Goal: Task Accomplishment & Management: Complete application form

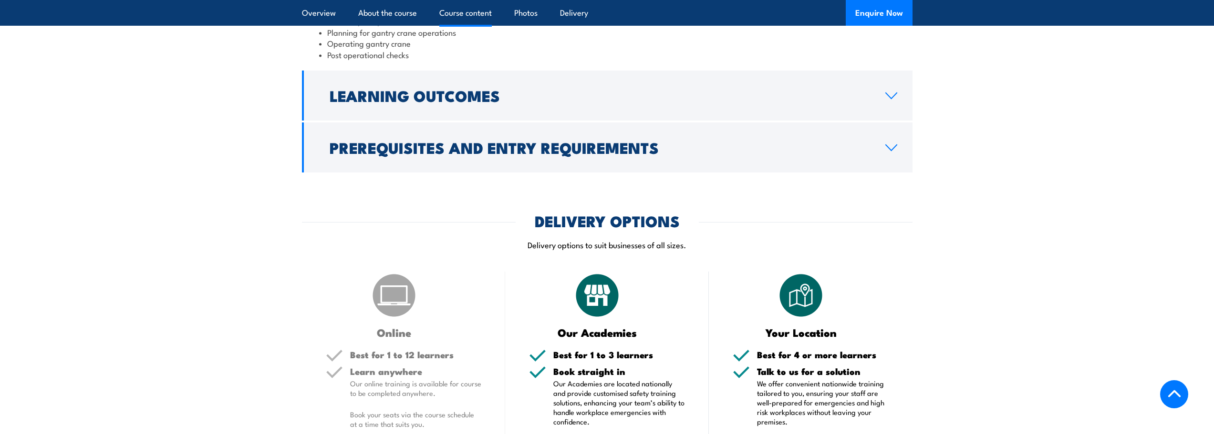
scroll to position [906, 0]
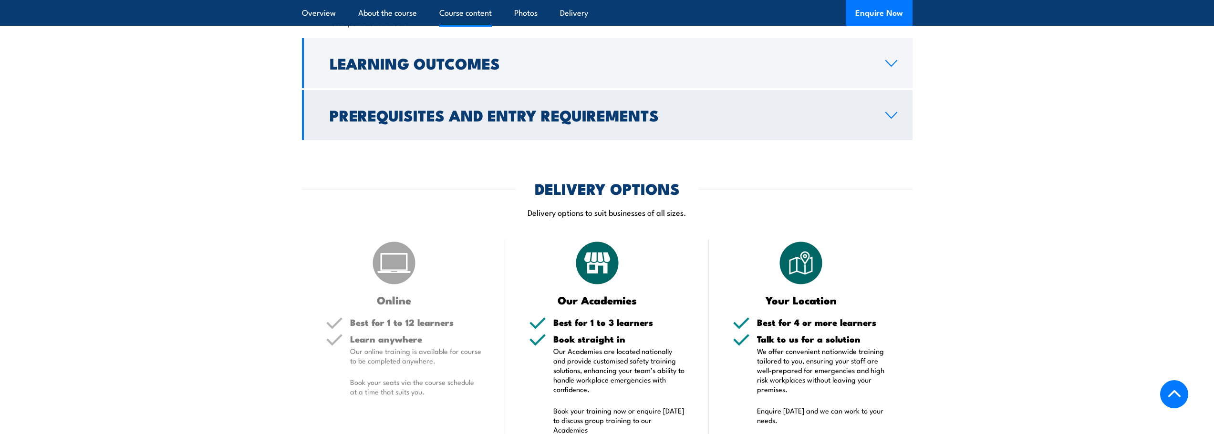
click at [888, 116] on icon at bounding box center [891, 116] width 13 height 8
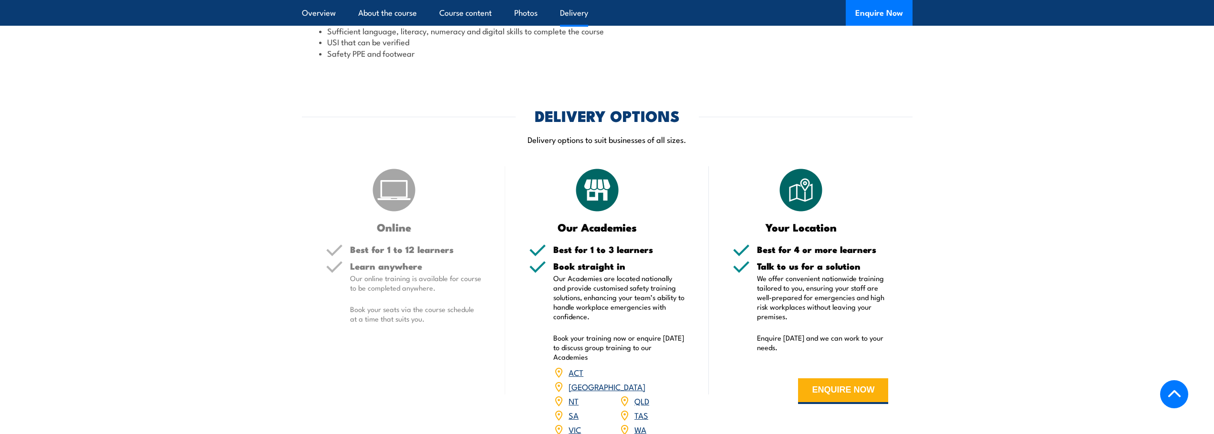
scroll to position [1176, 0]
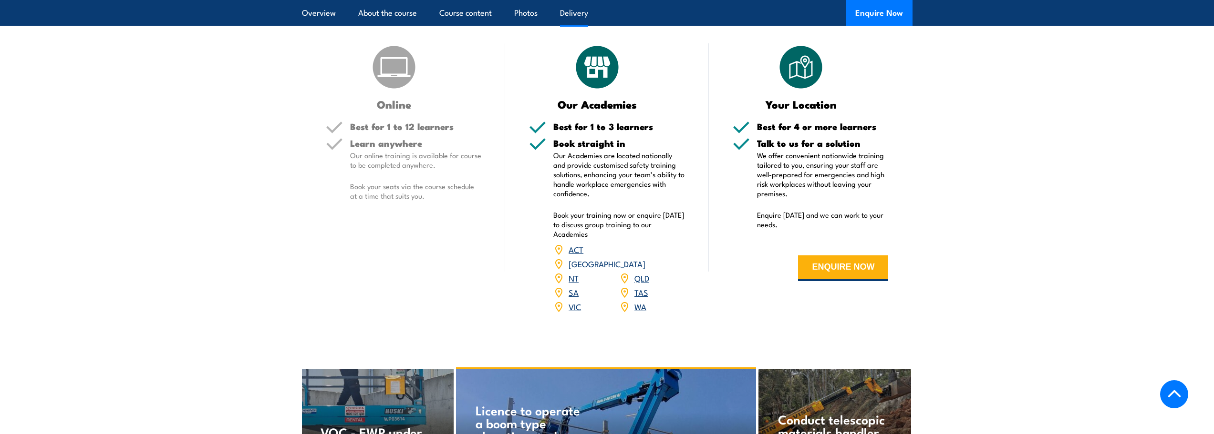
click at [575, 301] on link "VIC" at bounding box center [575, 306] width 12 height 11
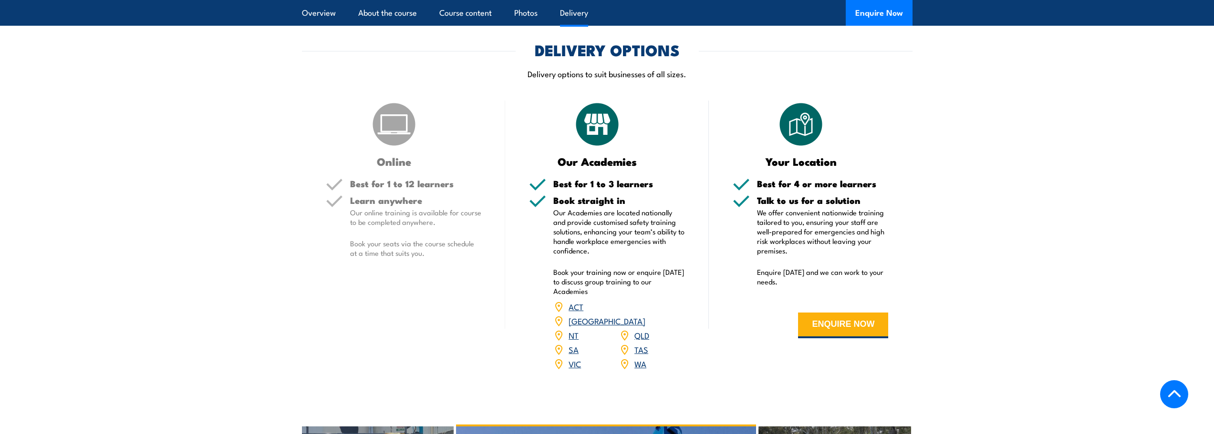
scroll to position [1056, 0]
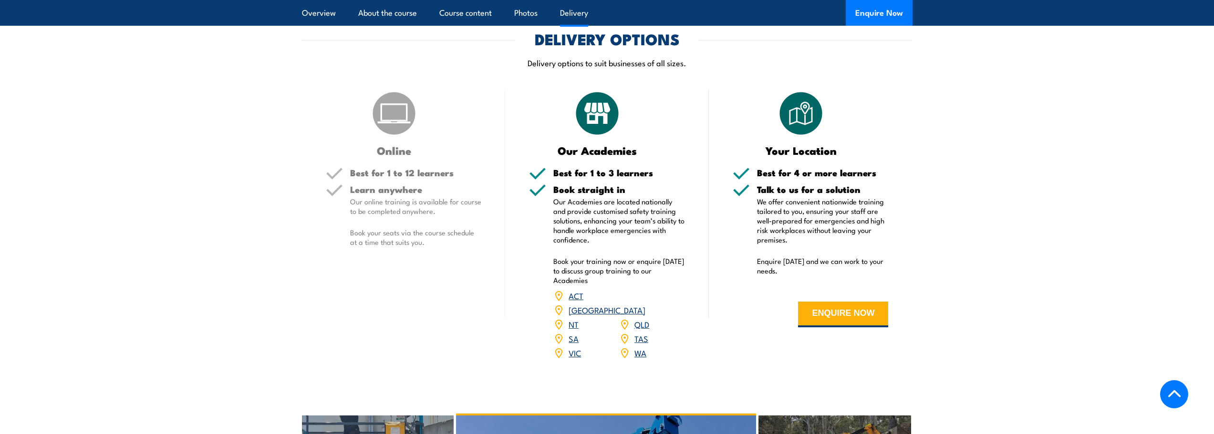
click at [976, 257] on section "DELIVERY OPTIONS Delivery options to suit businesses of all sizes. Online Best …" at bounding box center [607, 202] width 1214 height 340
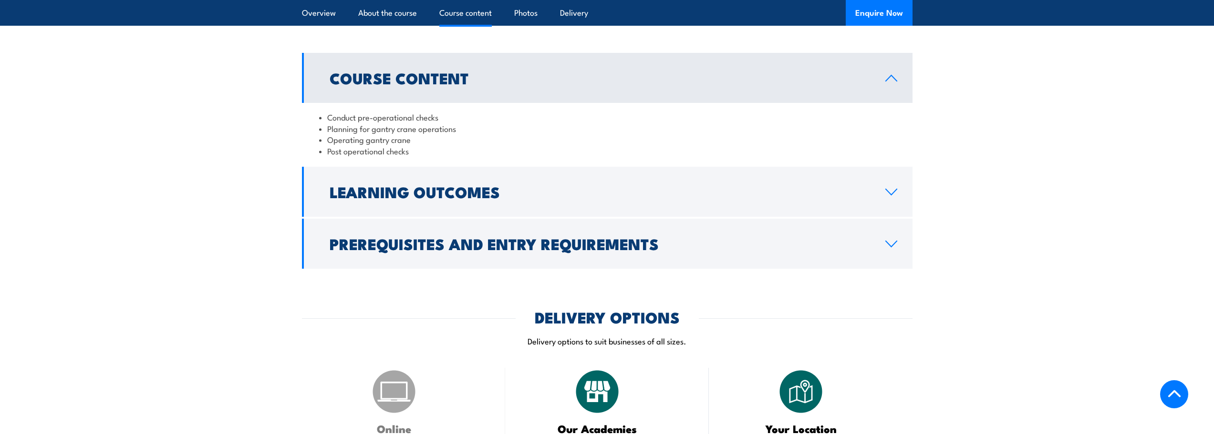
scroll to position [770, 0]
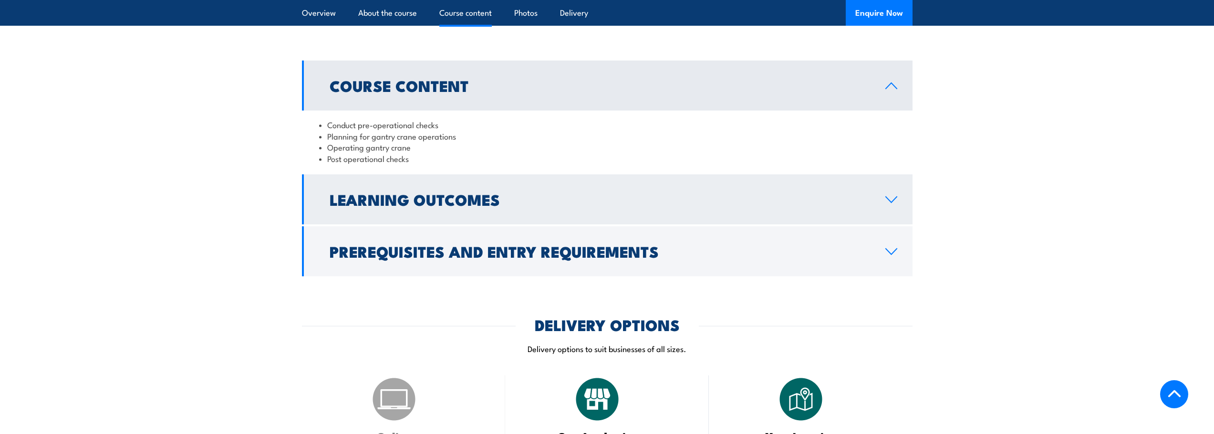
click at [886, 200] on icon at bounding box center [891, 200] width 13 height 8
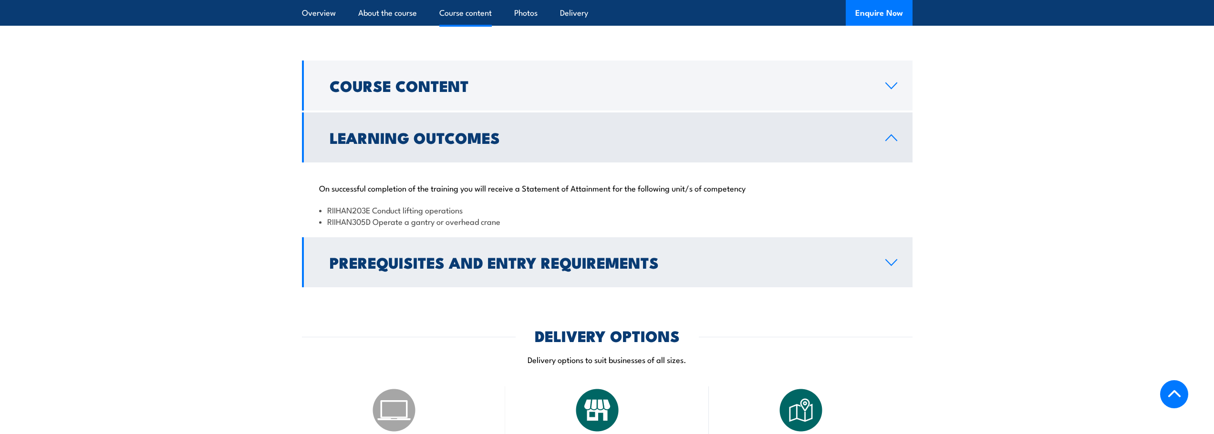
click at [893, 266] on icon at bounding box center [891, 263] width 13 height 8
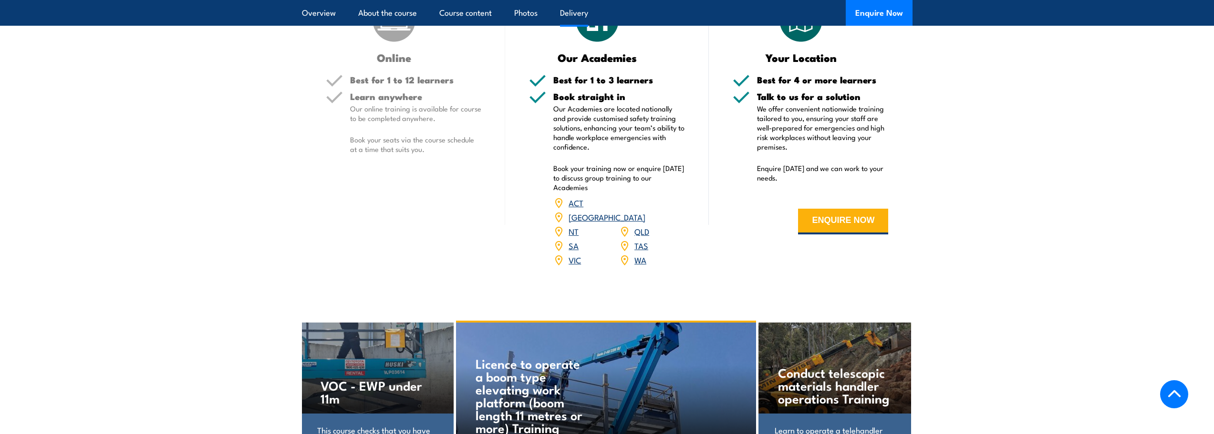
scroll to position [1294, 0]
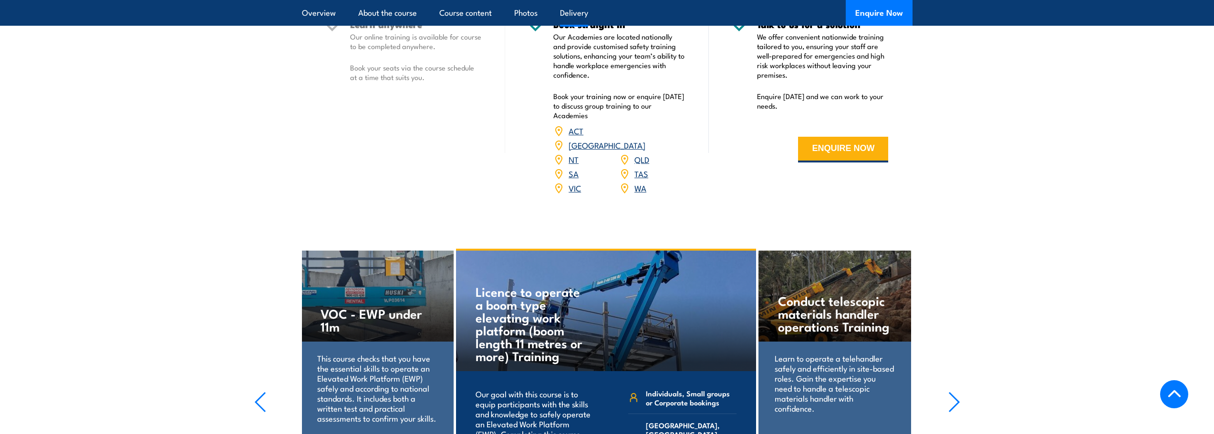
click at [854, 129] on form "ENQUIRE NOW" at bounding box center [811, 150] width 156 height 54
click at [847, 144] on button "ENQUIRE NOW" at bounding box center [843, 150] width 90 height 26
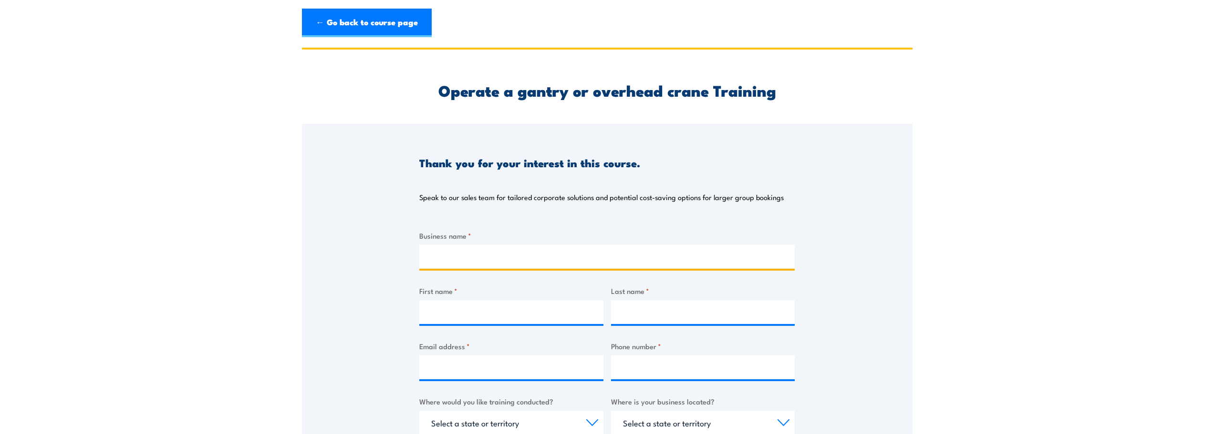
click at [482, 262] on input "Business name *" at bounding box center [606, 257] width 375 height 24
type input "EVO Power P/L"
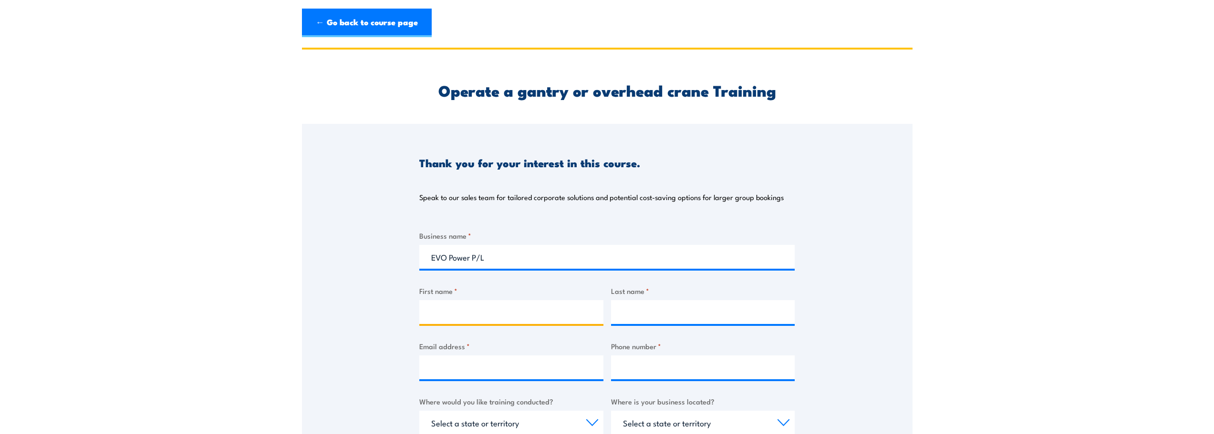
click at [436, 309] on input "First name *" at bounding box center [511, 312] width 184 height 24
type input "[PERSON_NAME]"
type input "May"
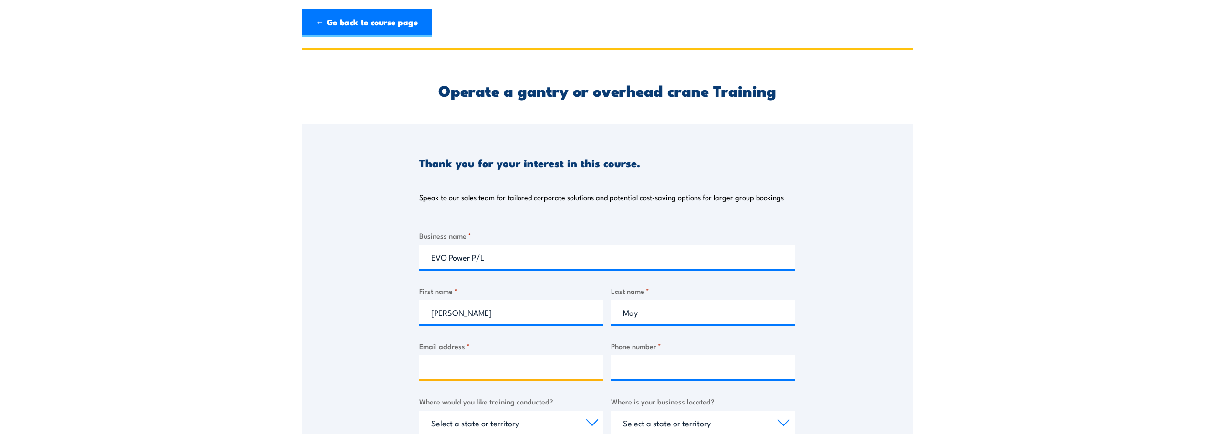
type input "[PERSON_NAME][EMAIL_ADDRESS][DOMAIN_NAME]"
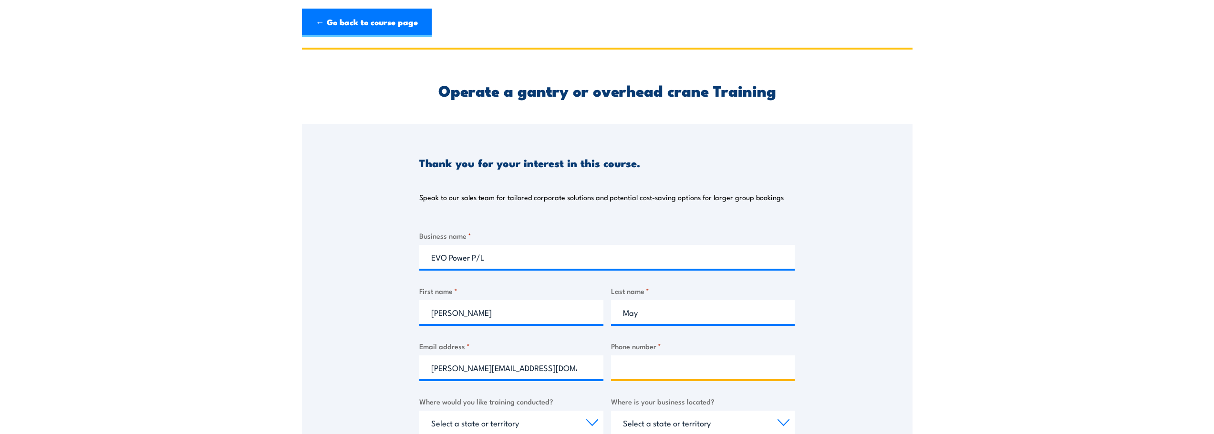
type input "0439637770"
select select "VIC"
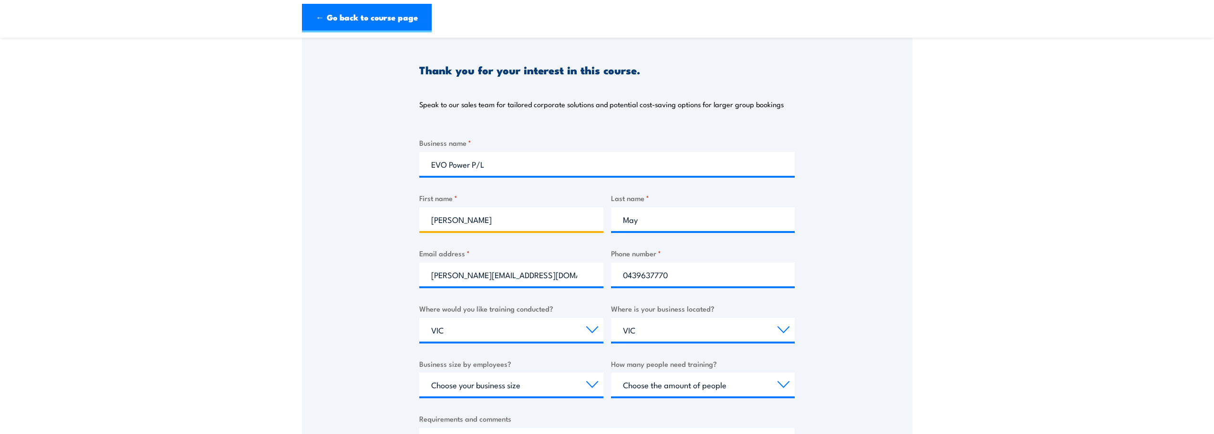
scroll to position [143, 0]
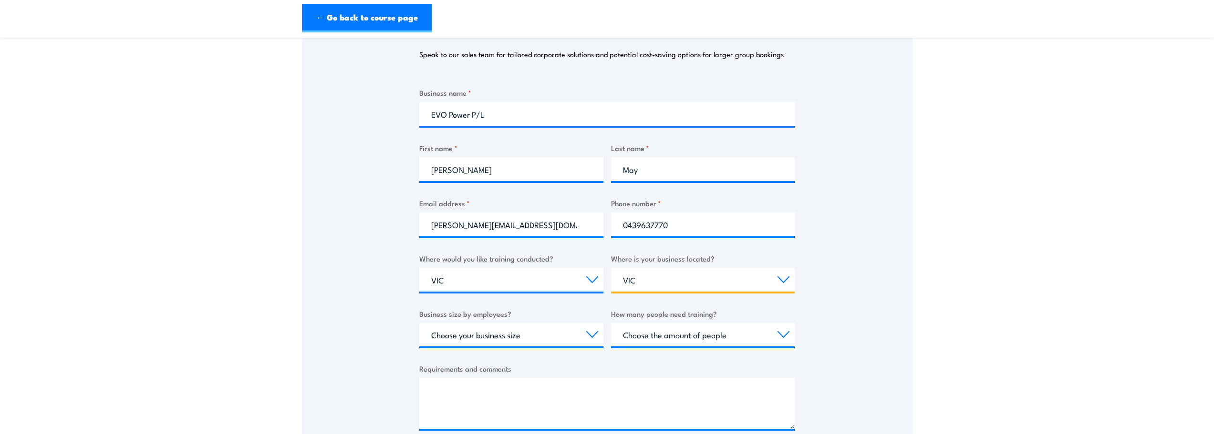
click at [642, 280] on select "Select a state or territory [GEOGRAPHIC_DATA] [GEOGRAPHIC_DATA] [GEOGRAPHIC_DAT…" at bounding box center [703, 280] width 184 height 24
drag, startPoint x: 641, startPoint y: 281, endPoint x: 611, endPoint y: 281, distance: 30.0
click at [611, 281] on select "Select a state or territory [GEOGRAPHIC_DATA] [GEOGRAPHIC_DATA] [GEOGRAPHIC_DAT…" at bounding box center [703, 280] width 184 height 24
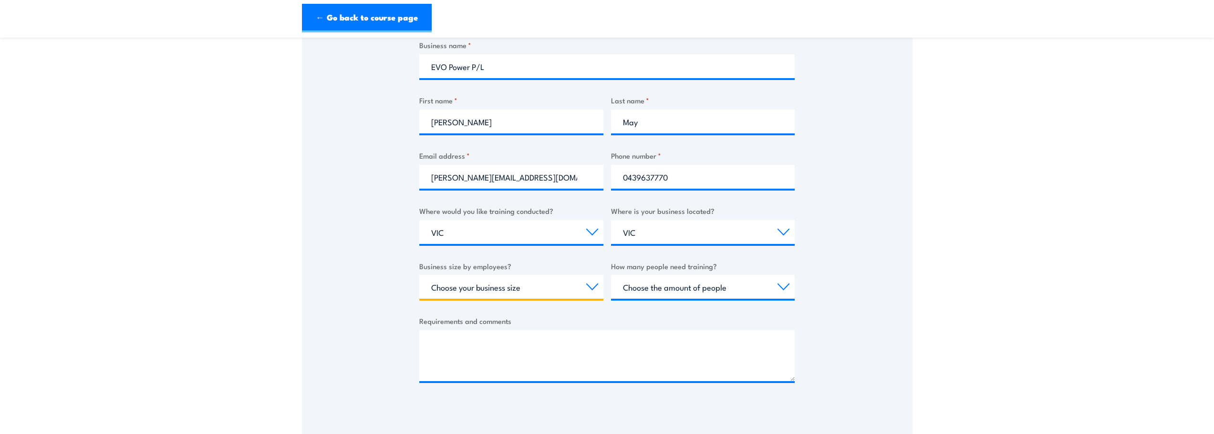
click at [464, 282] on select "Choose your business size 1 to 19 20 to 199 200+" at bounding box center [511, 287] width 184 height 24
select select "20 to 199"
click at [419, 275] on select "Choose your business size 1 to 19 20 to 199 200+" at bounding box center [511, 287] width 184 height 24
click at [716, 291] on select "Choose the amount of people 1 to 4 5 to 19 20+" at bounding box center [703, 287] width 184 height 24
select select "1 to 4"
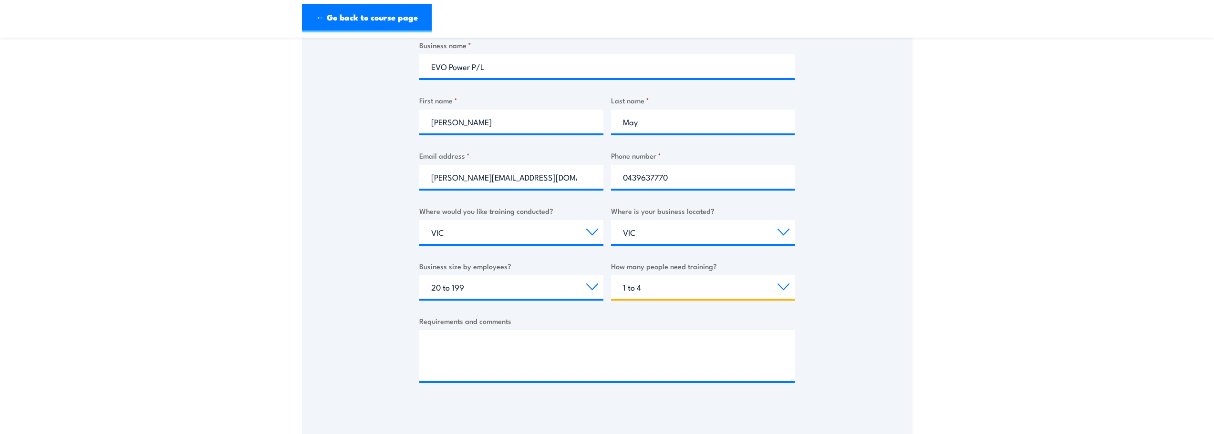
click at [611, 275] on select "Choose the amount of people 1 to 4 5 to 19 20+" at bounding box center [703, 287] width 184 height 24
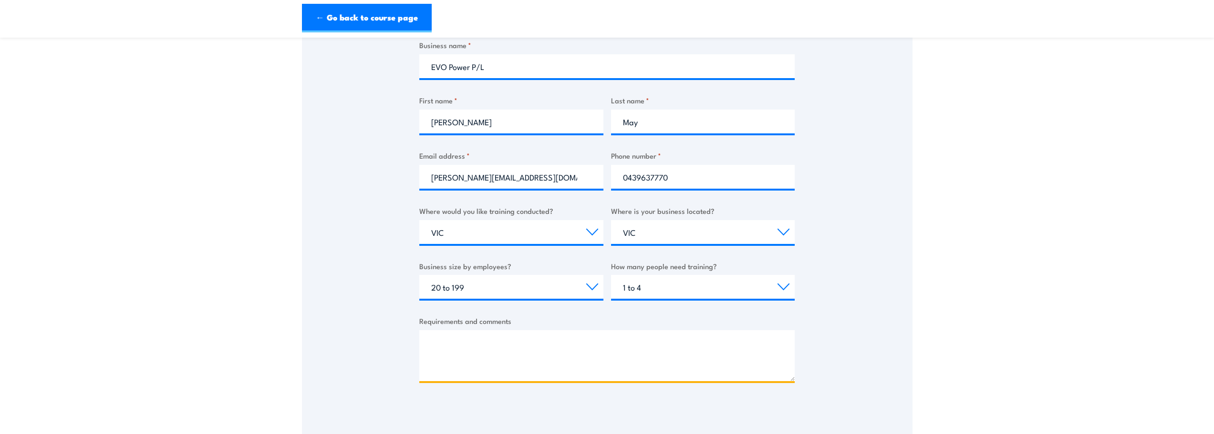
click at [468, 344] on textarea "Requirements and comments" at bounding box center [606, 356] width 375 height 51
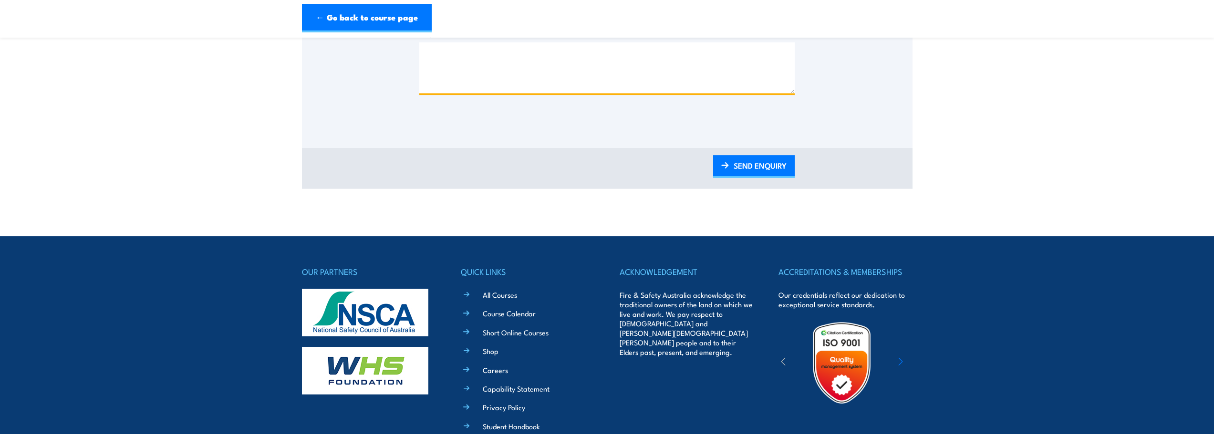
scroll to position [334, 0]
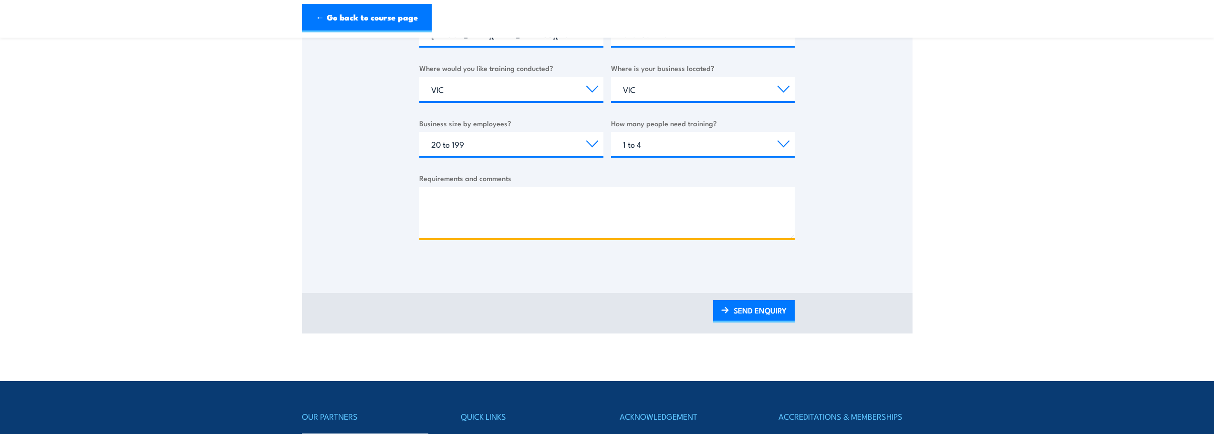
click at [511, 196] on textarea "Requirements and comments" at bounding box center [606, 212] width 375 height 51
type textarea "W"
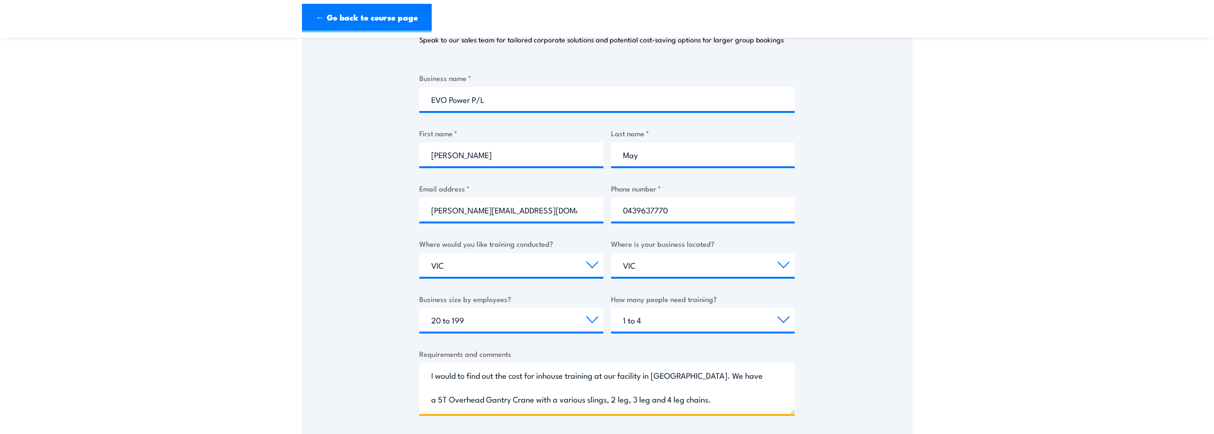
scroll to position [191, 0]
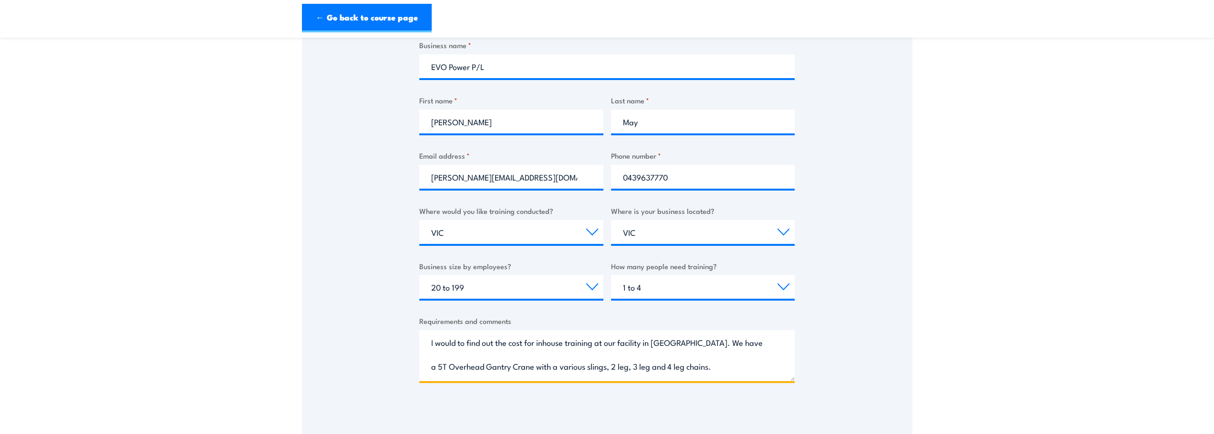
click at [539, 368] on textarea "I would to find out the cost for inhouse training at our facility in [GEOGRAPHI…" at bounding box center [606, 356] width 375 height 51
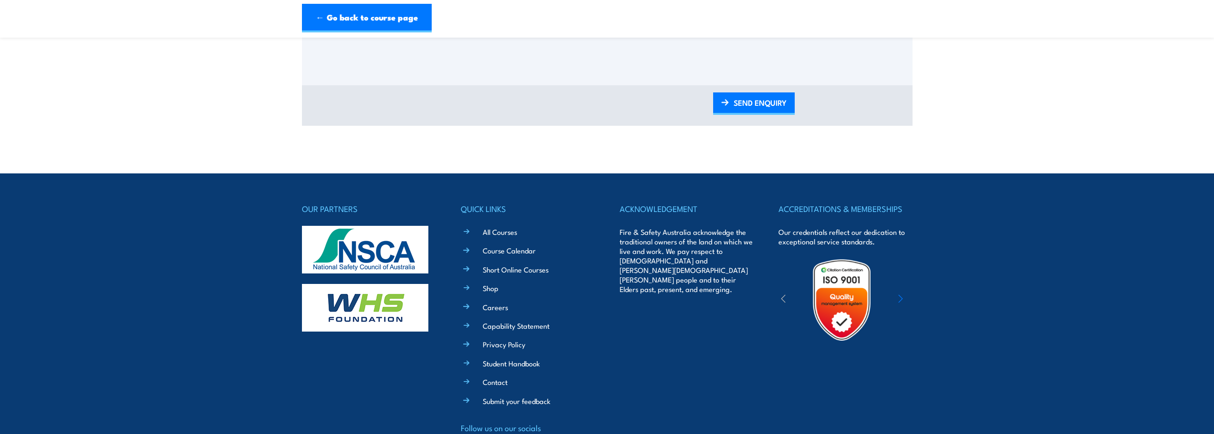
scroll to position [572, 0]
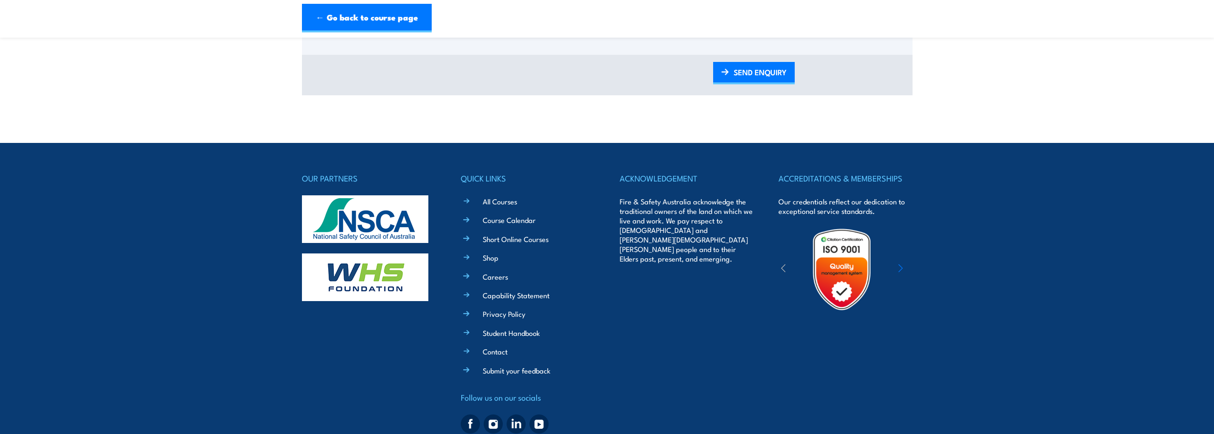
type textarea "I would to find out the cost for inhouse training at our facility in [GEOGRAPHI…"
click at [752, 73] on link "SEND ENQUIRY" at bounding box center [754, 73] width 82 height 22
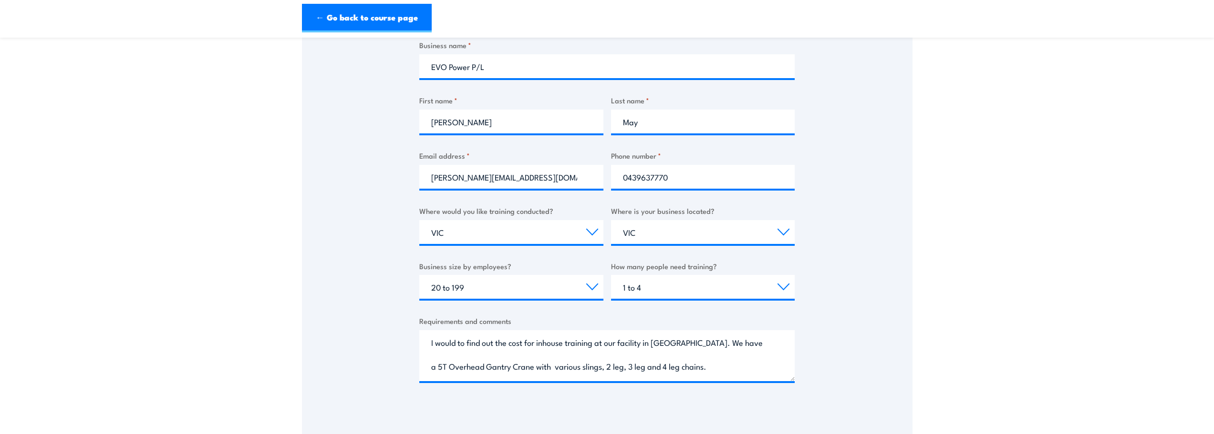
scroll to position [0, 0]
